Goal: Information Seeking & Learning: Find specific page/section

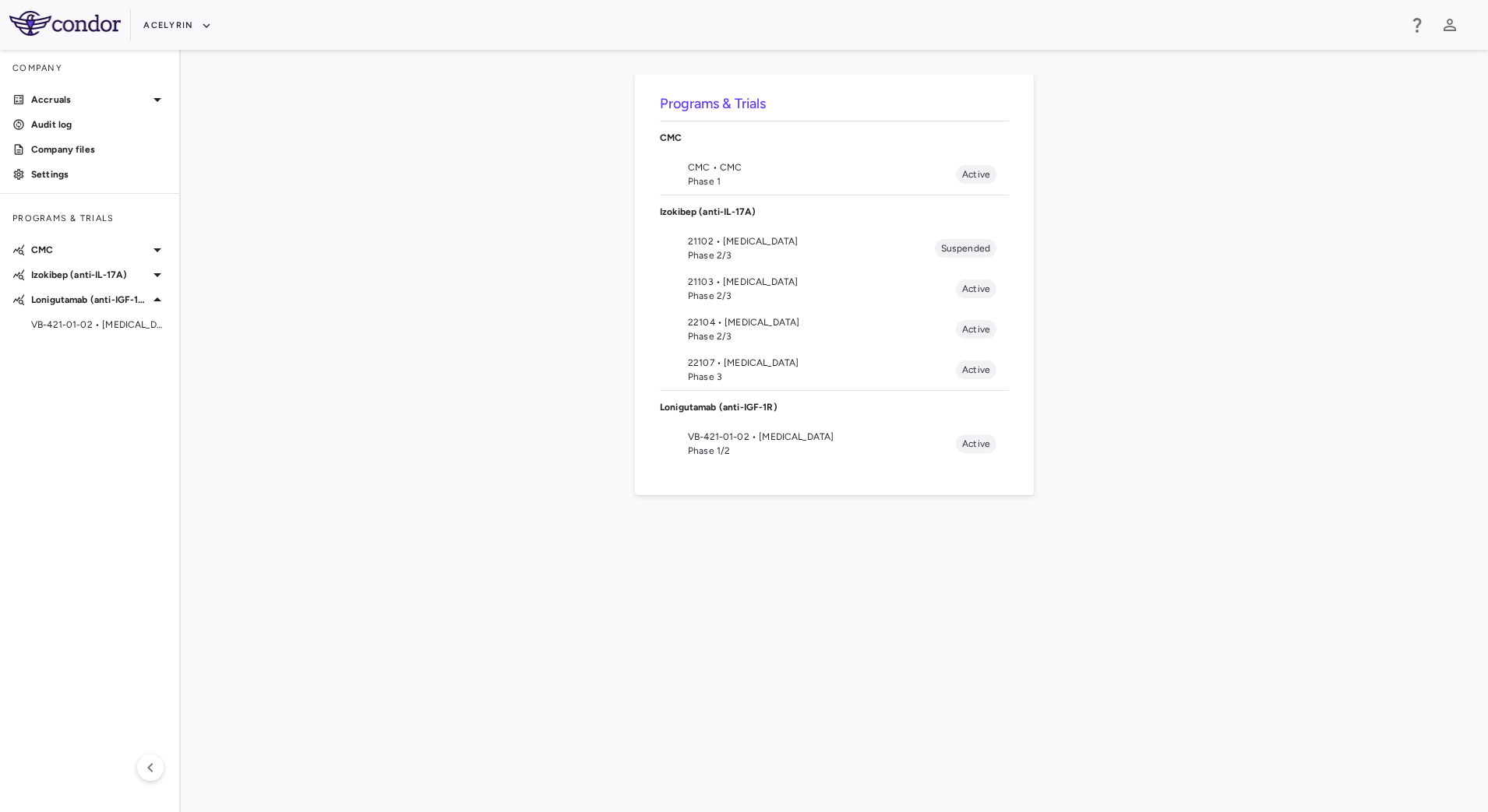
click at [733, 441] on span "VB-421-01-02 • [MEDICAL_DATA]" at bounding box center [821, 437] width 268 height 14
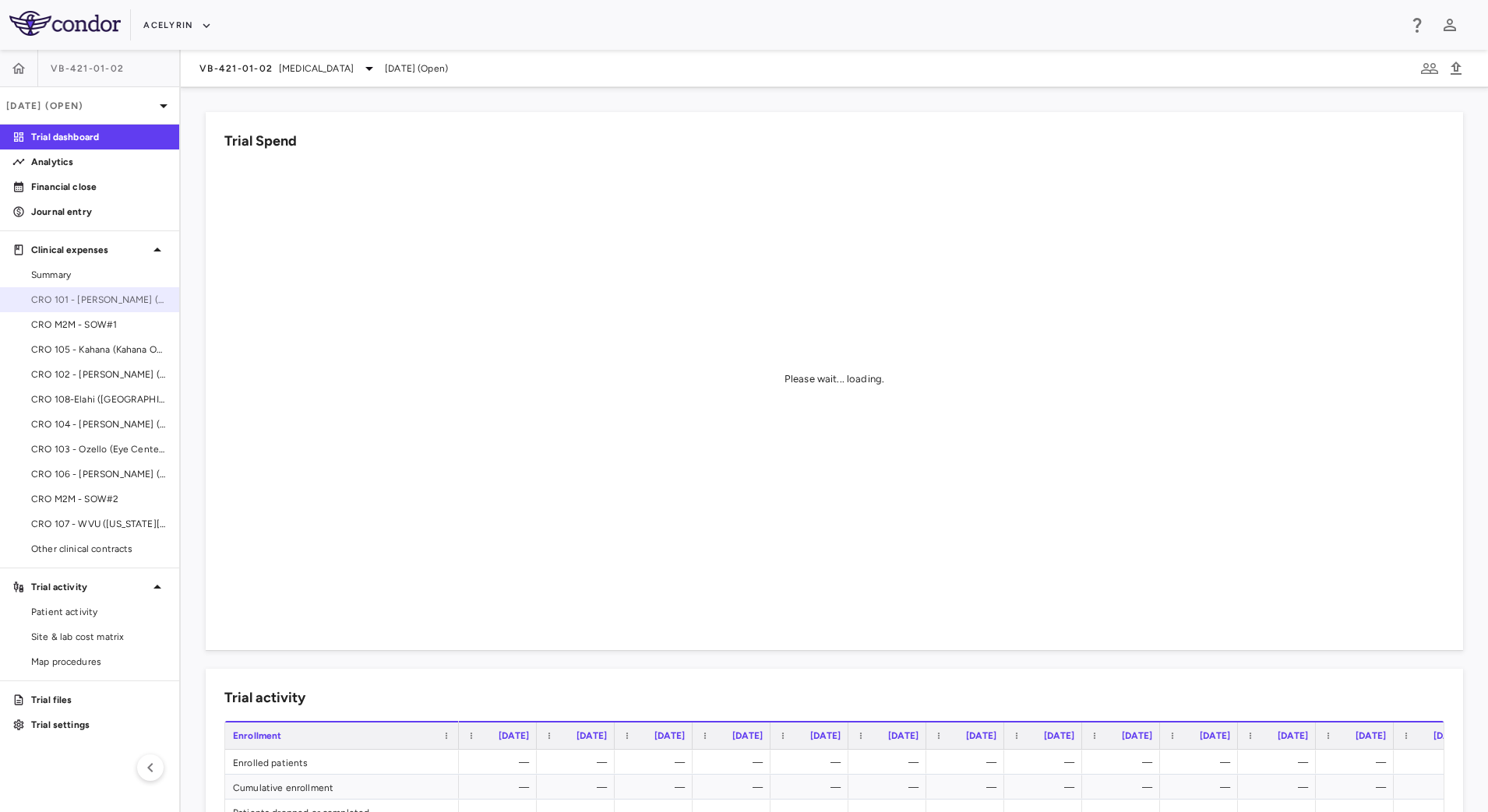
click at [76, 306] on span "CRO 101 - [PERSON_NAME] (East Coast Institute for Research)" at bounding box center [99, 299] width 136 height 14
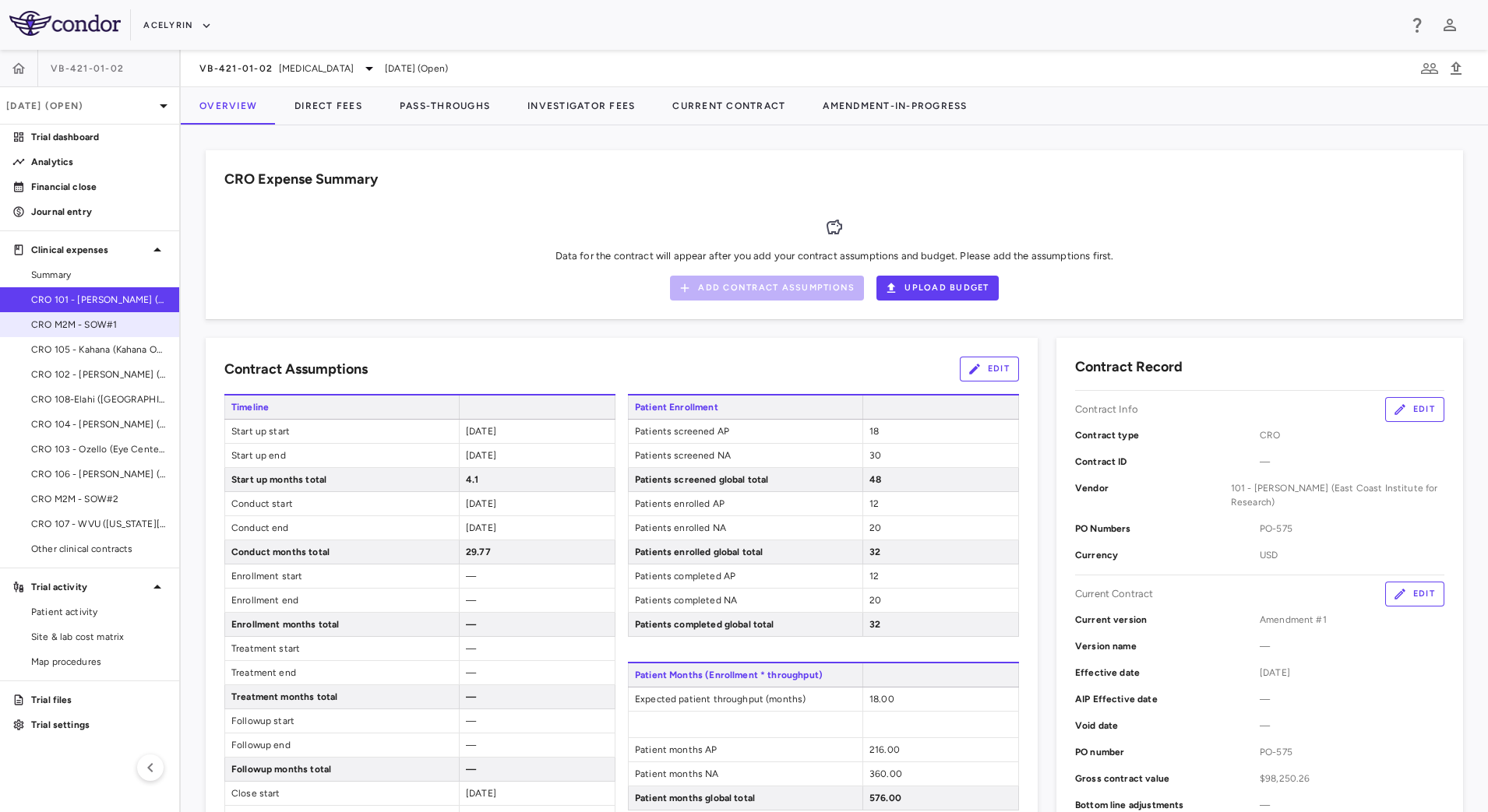
click at [56, 319] on span "CRO M2M - SOW#1" at bounding box center [99, 325] width 136 height 14
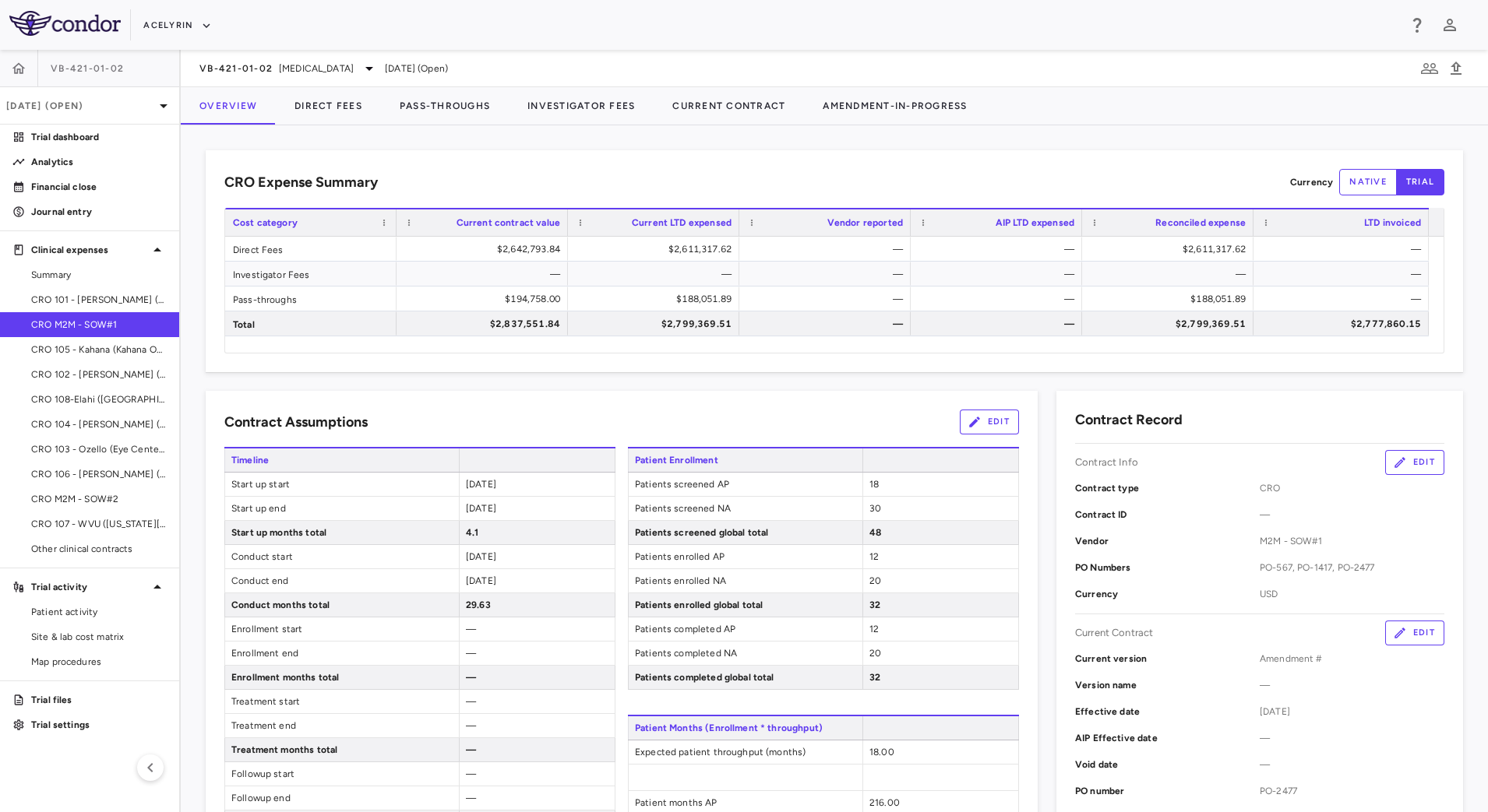
drag, startPoint x: 124, startPoint y: 507, endPoint x: 229, endPoint y: 498, distance: 105.4
click at [125, 507] on link "CRO M2M - SOW#2" at bounding box center [90, 499] width 179 height 24
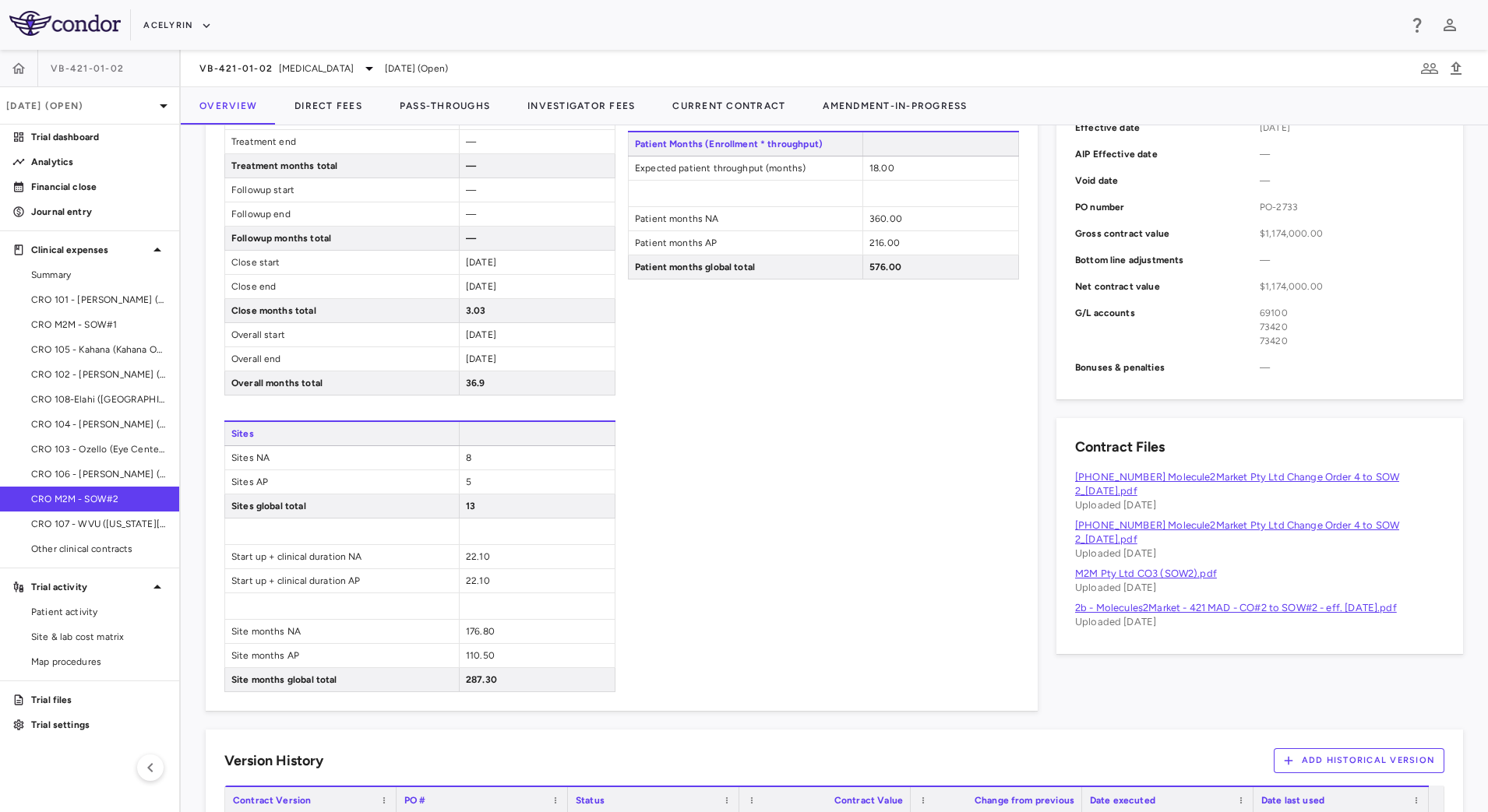
scroll to position [747, 0]
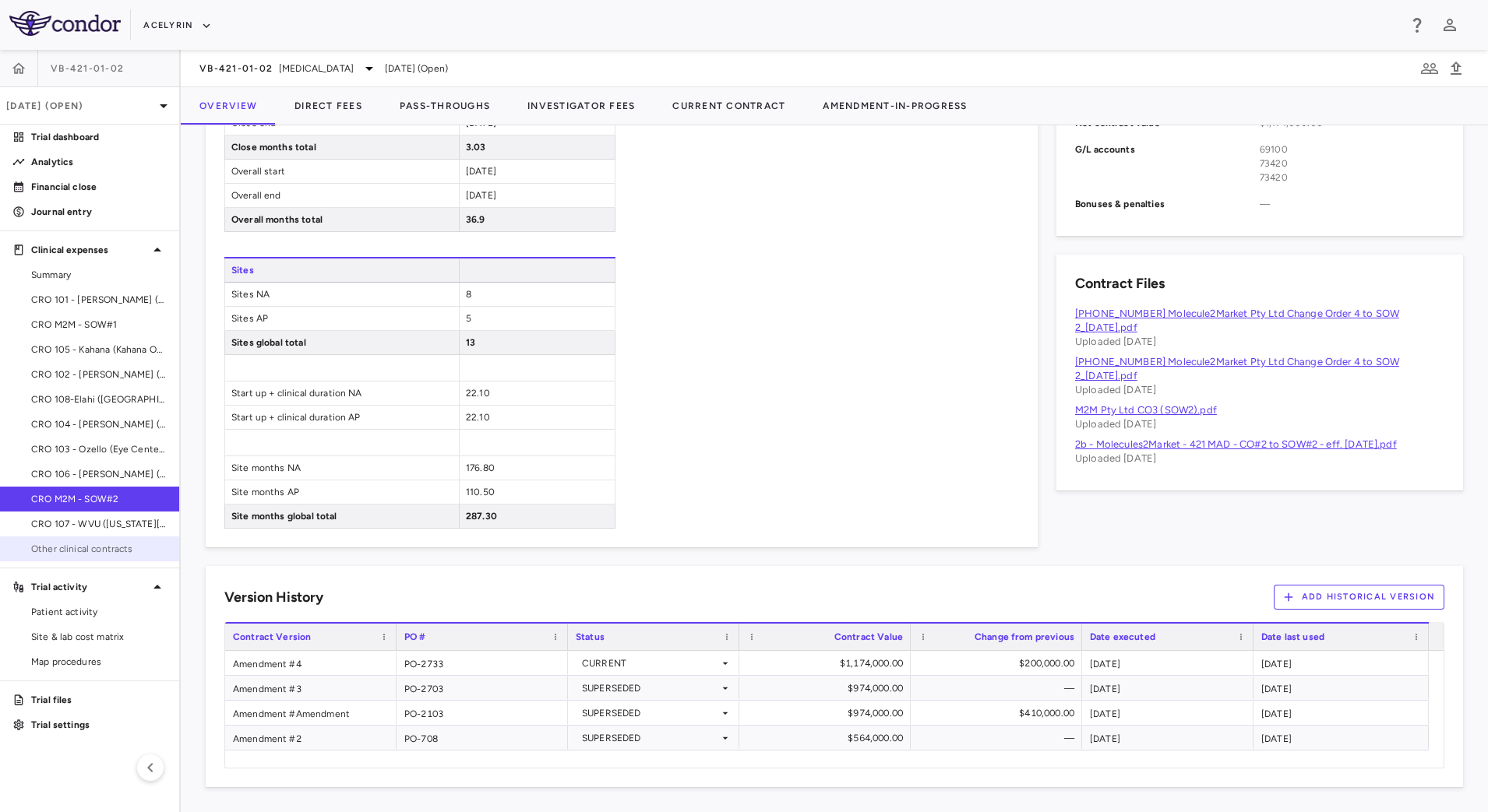
click at [74, 553] on span "Other clinical contracts" at bounding box center [99, 549] width 136 height 14
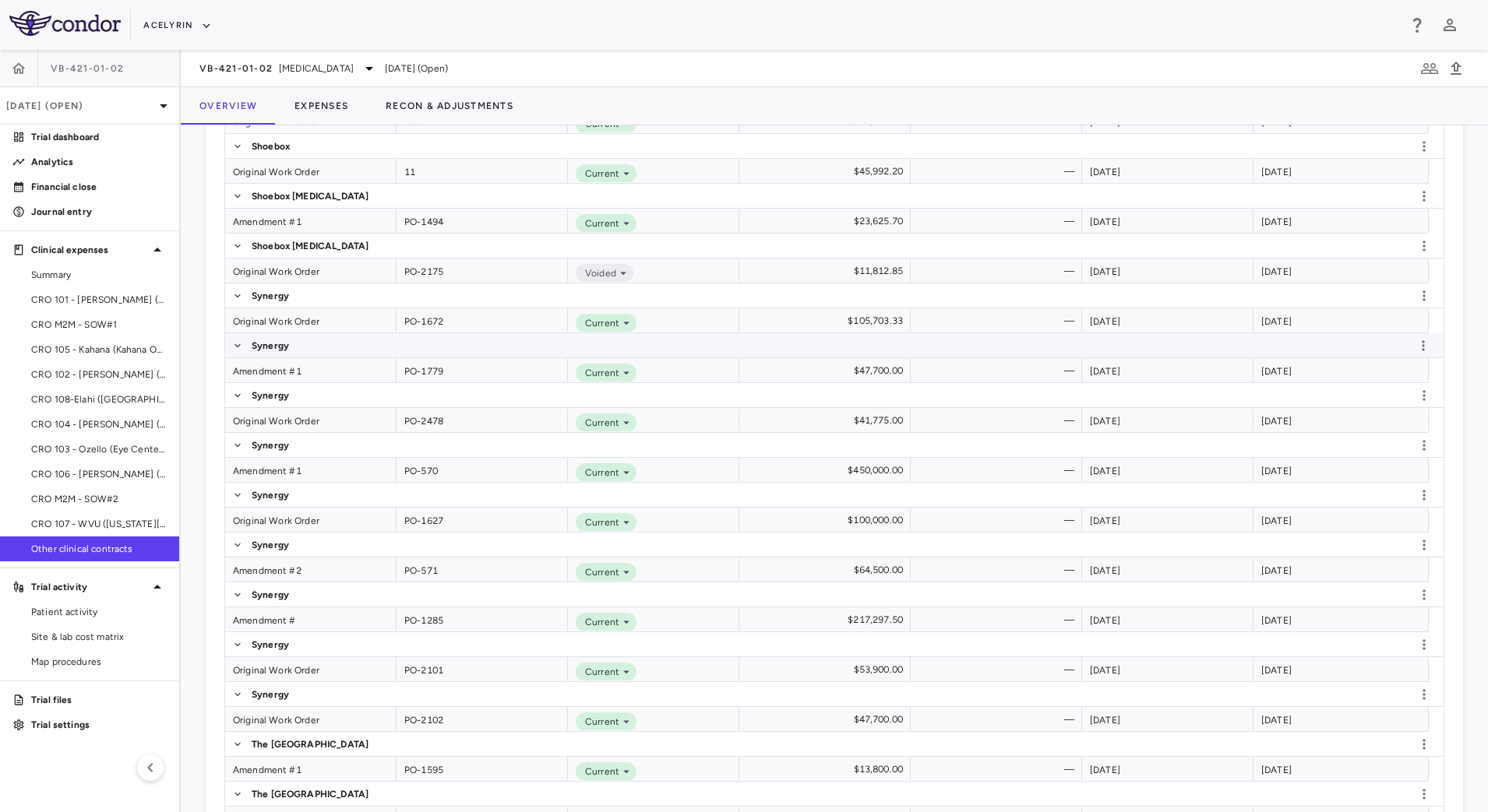
scroll to position [4088, 0]
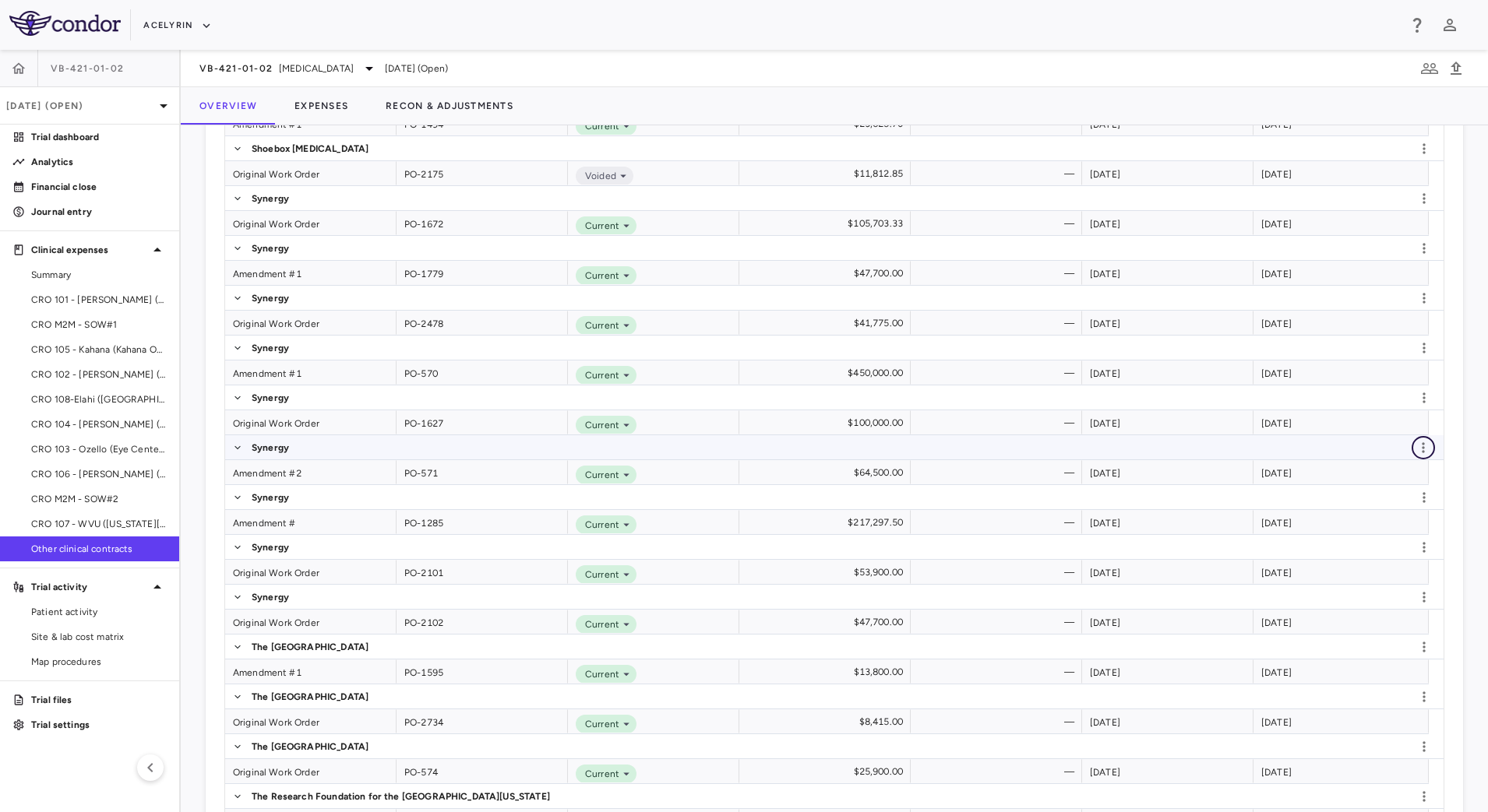
click at [1422, 452] on icon "button" at bounding box center [1423, 447] width 2 height 10
click at [1448, 471] on div at bounding box center [744, 406] width 1488 height 812
click at [334, 468] on div "Amendment #2" at bounding box center [311, 471] width 171 height 25
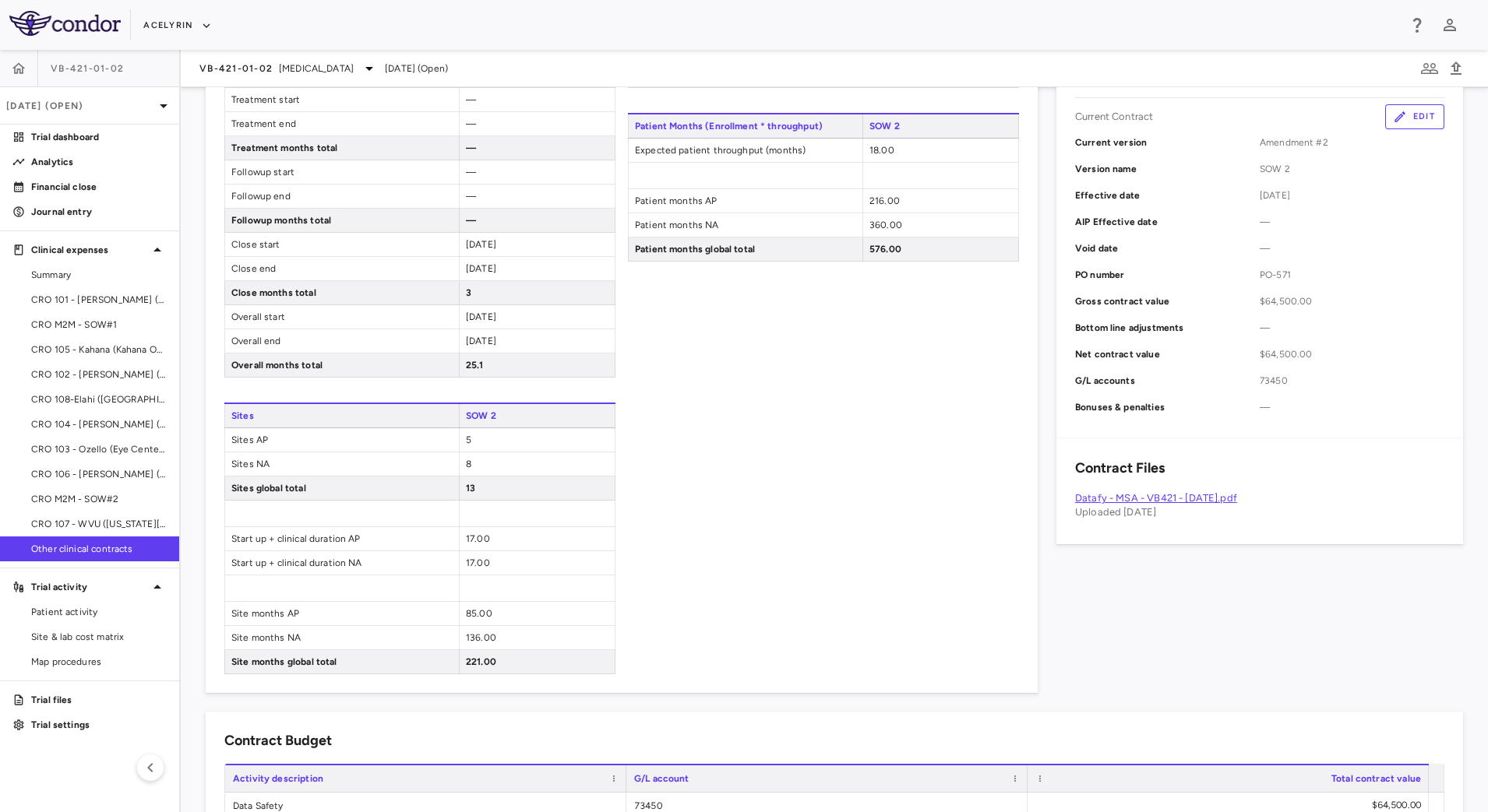
scroll to position [531, 0]
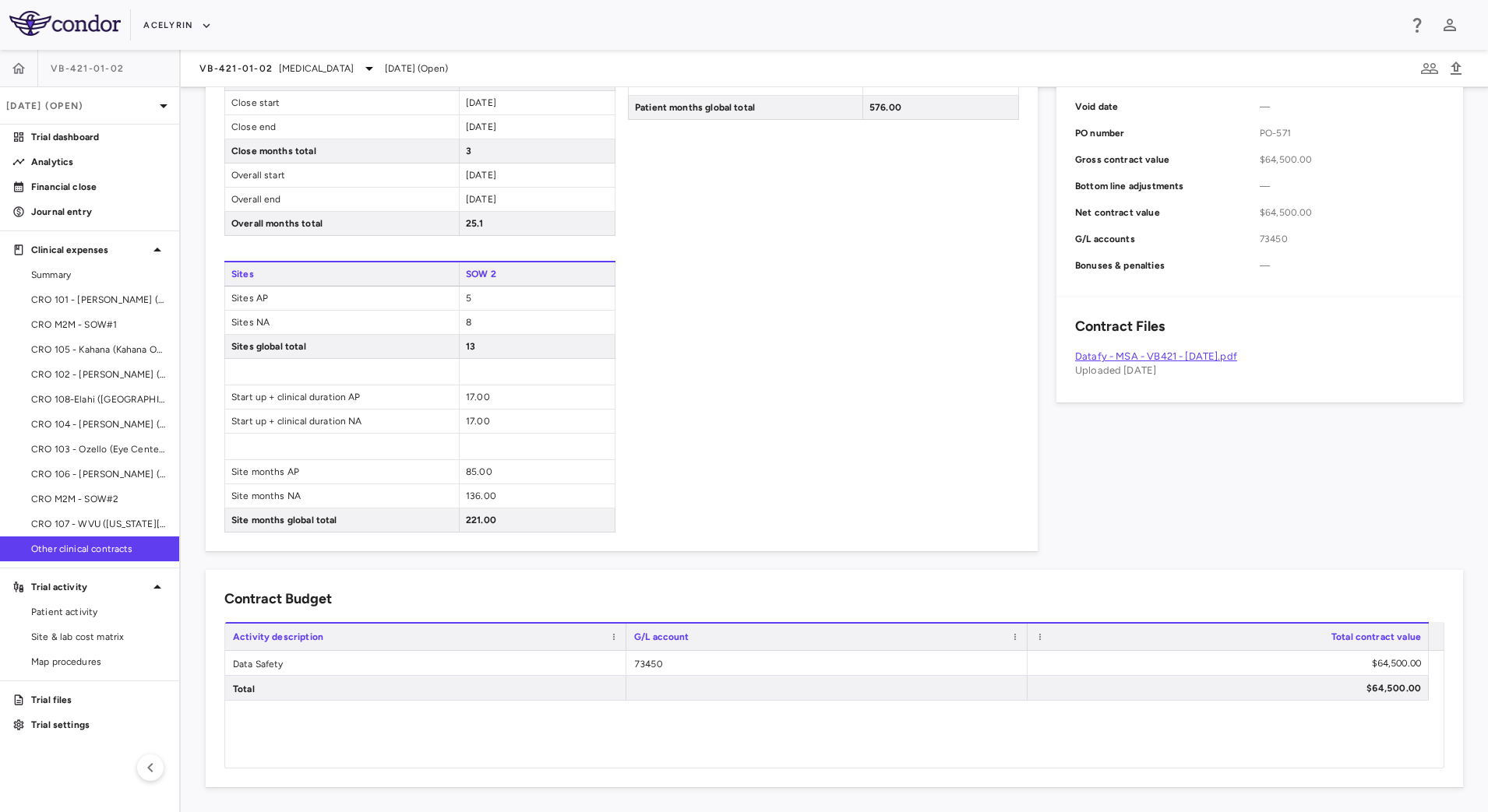
click at [1196, 354] on link "Datafy - MSA - VB421 - [DATE].pdf" at bounding box center [1156, 356] width 162 height 12
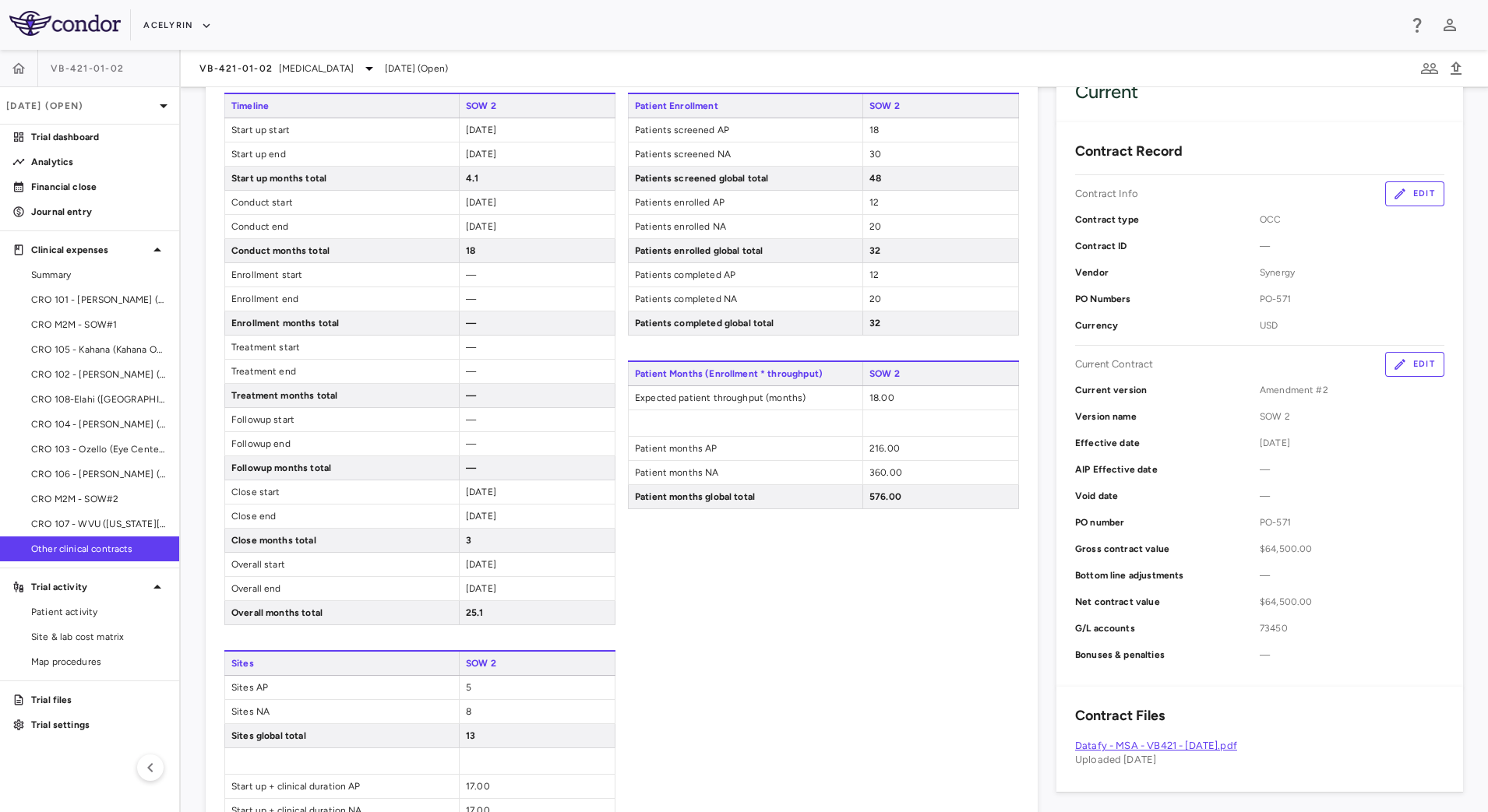
scroll to position [44, 0]
